Goal: Task Accomplishment & Management: Manage account settings

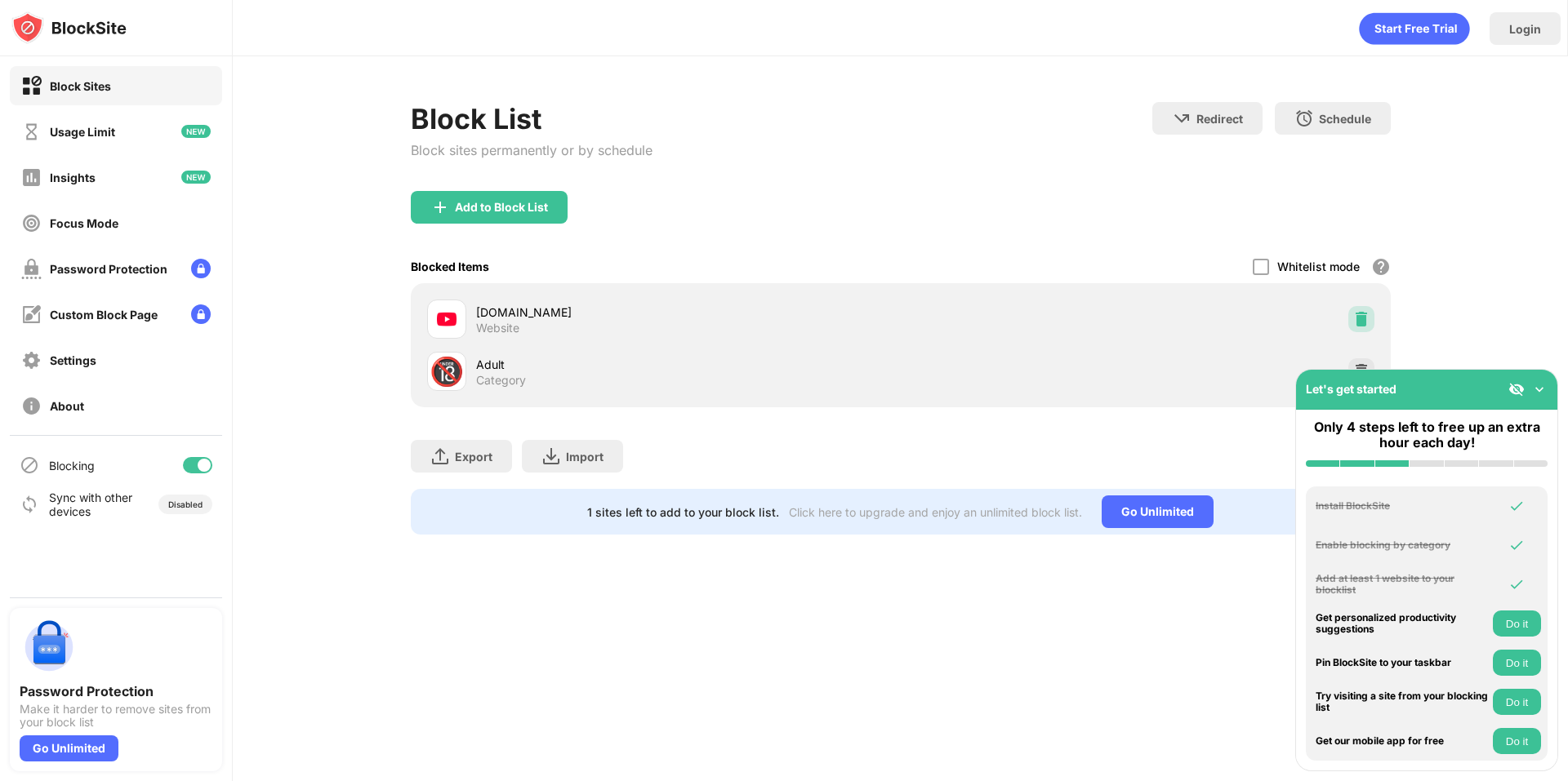
click at [1364, 316] on img at bounding box center [1362, 319] width 16 height 16
